Goal: Transaction & Acquisition: Purchase product/service

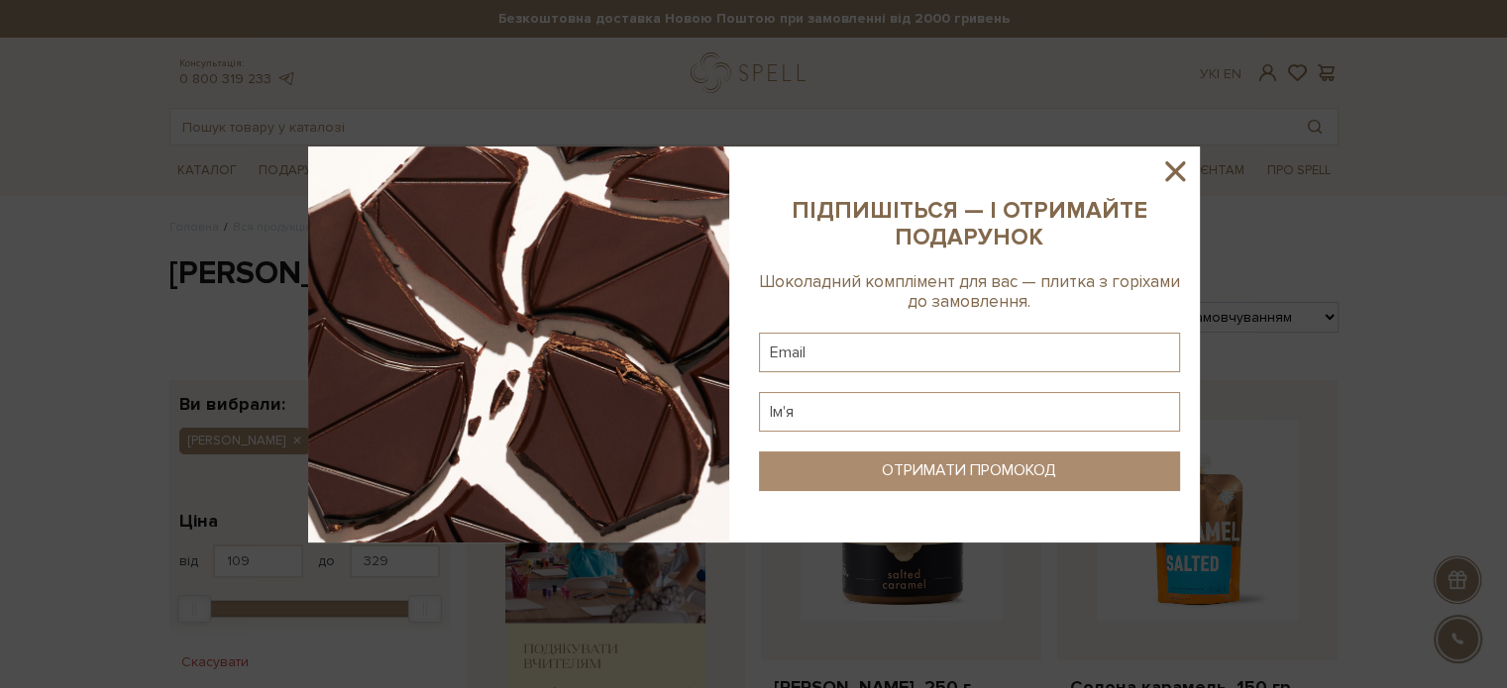
click at [1176, 173] on icon at bounding box center [1175, 171] width 20 height 20
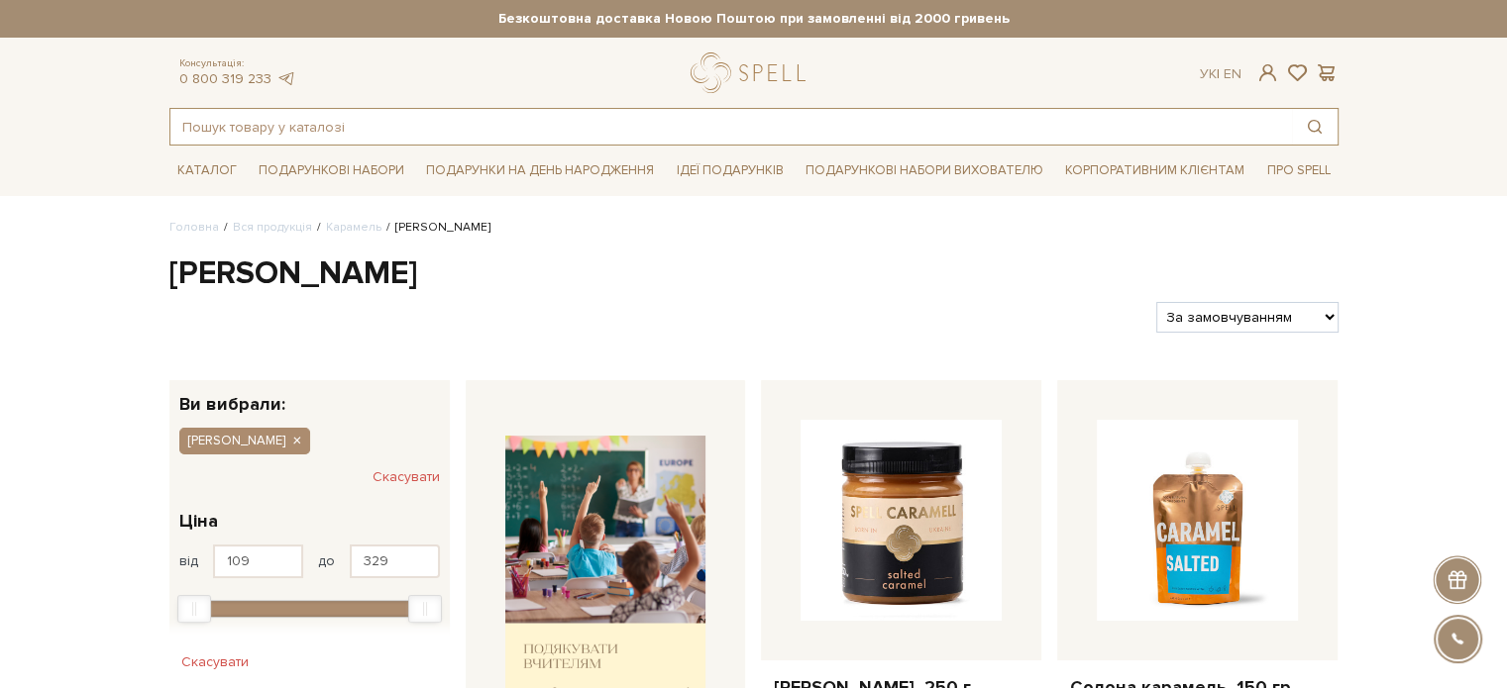
click at [305, 111] on input "text" at bounding box center [730, 127] width 1121 height 36
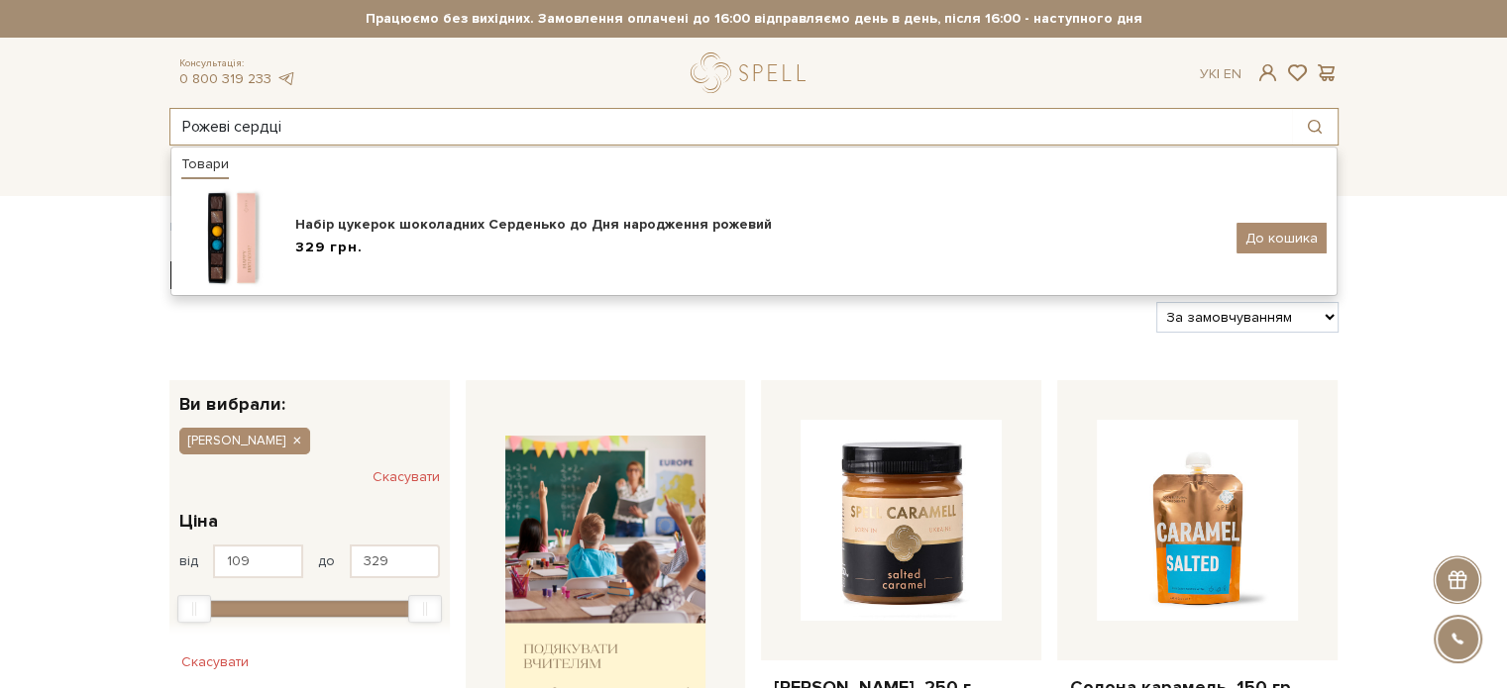
type input "Рожеві сердц"
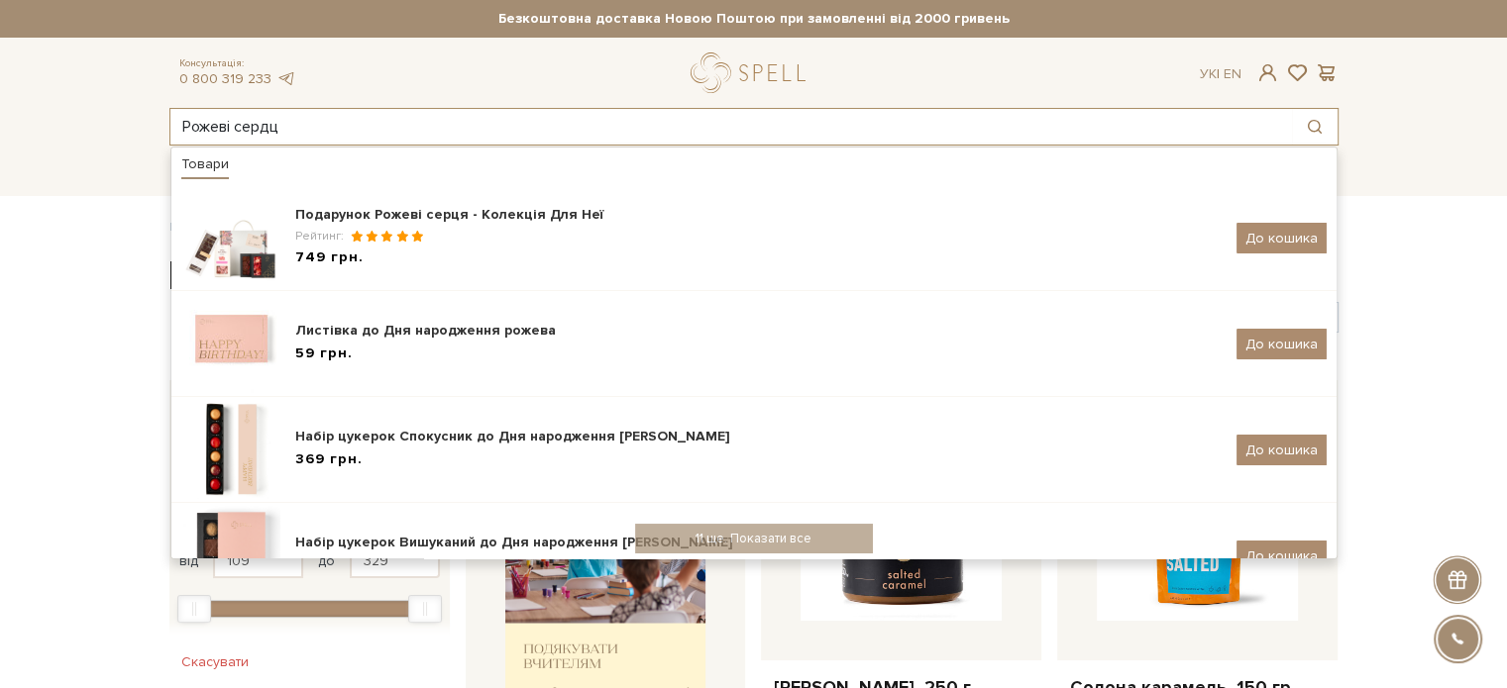
drag, startPoint x: 162, startPoint y: 130, endPoint x: 211, endPoint y: 34, distance: 107.6
click at [170, 66] on div "Консультація: 0 800 319 233 Ук | En | Рожеві сердц [PERSON_NAME] Рожеві серця -…" at bounding box center [753, 98] width 1193 height 93
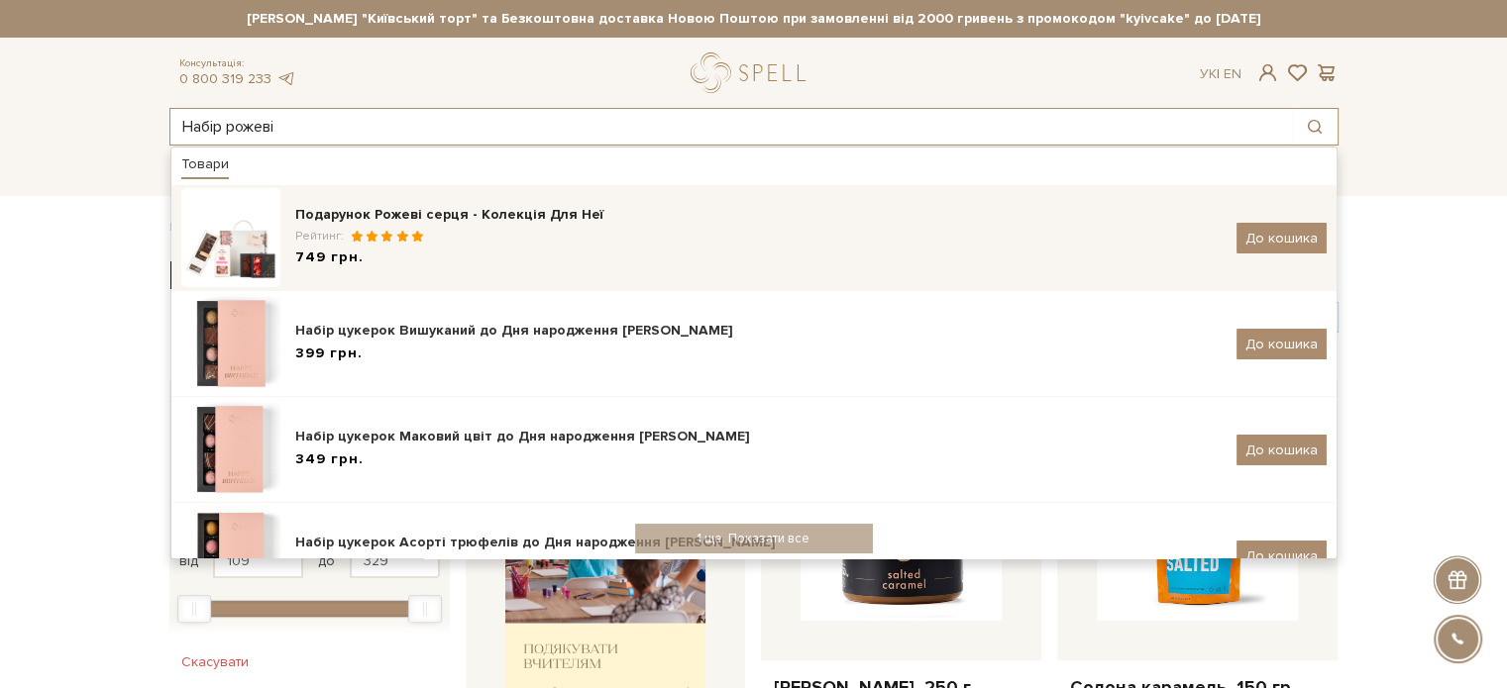
type input "Набір рожеві"
click at [480, 224] on div "Подарунок Рожеві серця - Колекція Для Неї" at bounding box center [758, 215] width 926 height 20
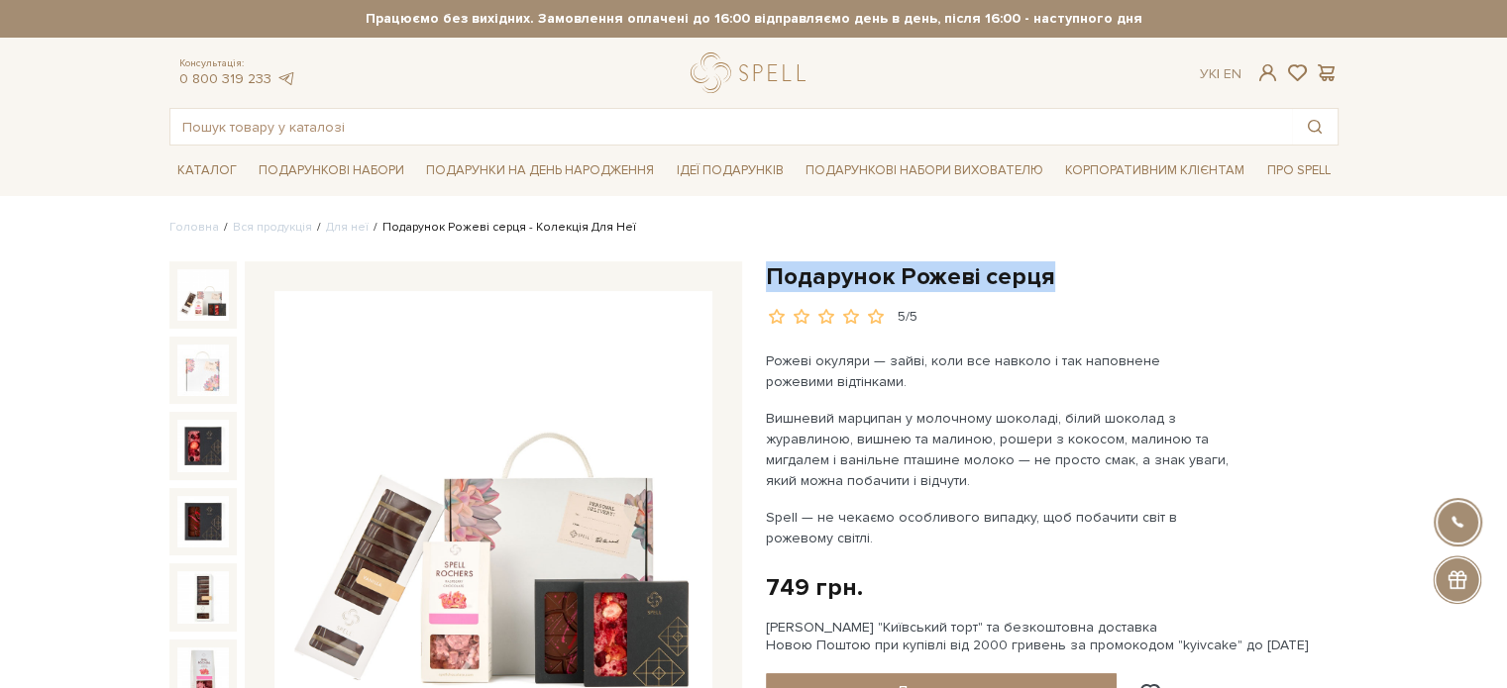
drag, startPoint x: 804, startPoint y: 270, endPoint x: 1057, endPoint y: 272, distance: 252.6
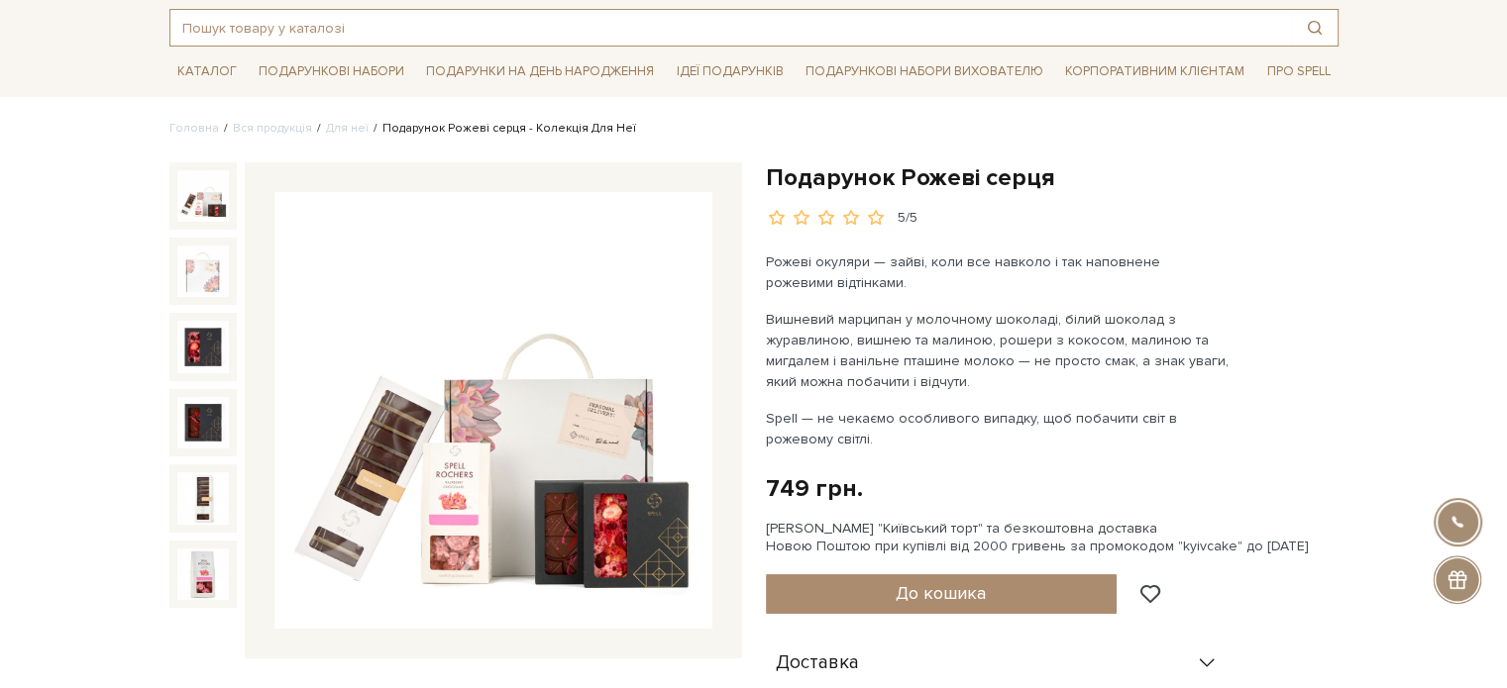
drag, startPoint x: 360, startPoint y: 23, endPoint x: 349, endPoint y: 23, distance: 10.9
click at [349, 23] on input "text" at bounding box center [730, 28] width 1121 height 36
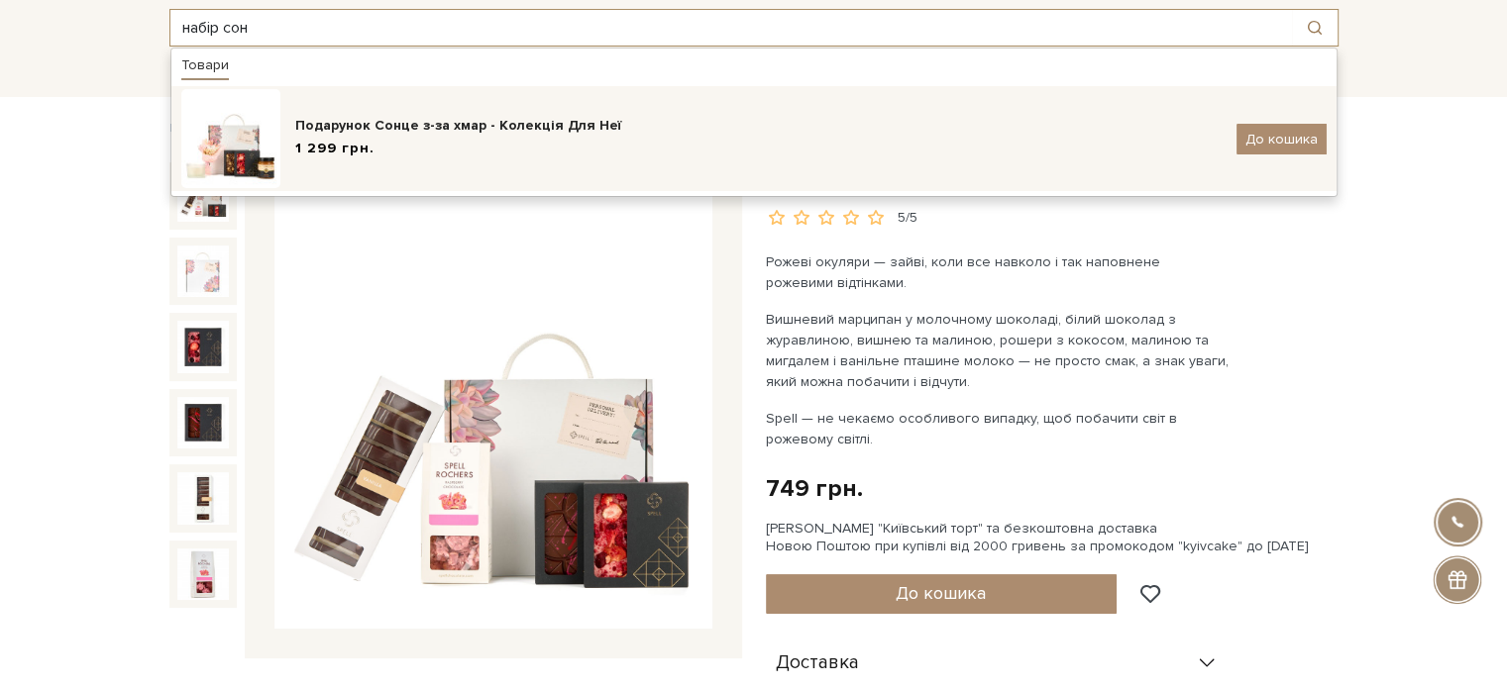
type input "набір сон"
click at [537, 113] on div "Подарунок Сонце з-за хмар - Колекція Для Неї 1 299 грн. До кошика" at bounding box center [753, 138] width 1145 height 99
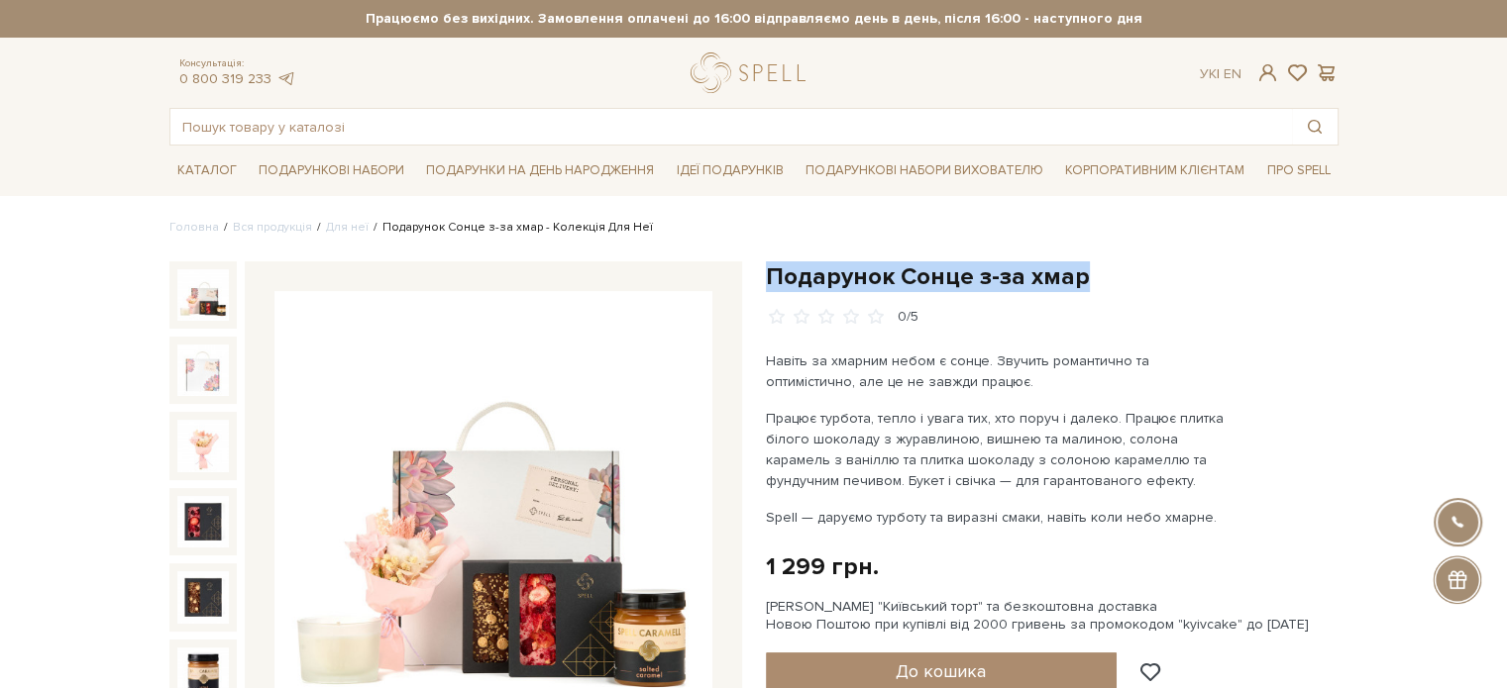
drag, startPoint x: 1091, startPoint y: 284, endPoint x: 768, endPoint y: 279, distance: 322.9
click at [766, 280] on h1 "Подарунок Сонце з-за хмар" at bounding box center [1052, 276] width 573 height 31
copy h1 "Подарунок Сонце з-за хмар"
